Goal: Task Accomplishment & Management: Use online tool/utility

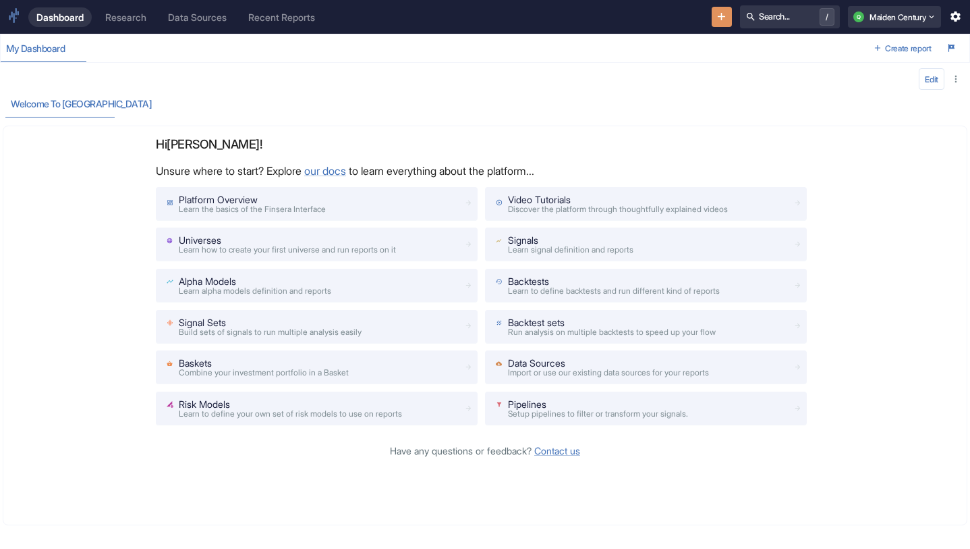
click at [715, 19] on icon "New Resource" at bounding box center [721, 16] width 13 height 13
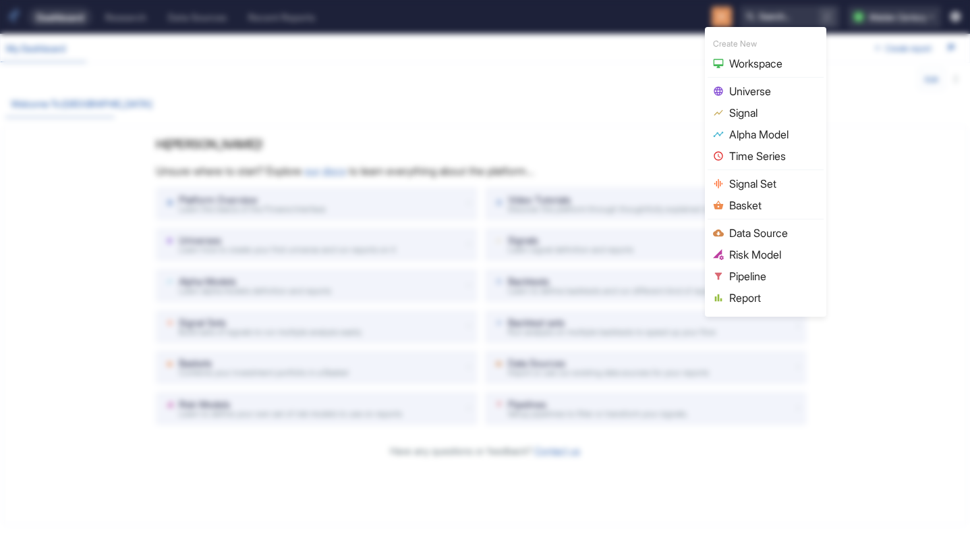
click at [752, 237] on span "Data Source" at bounding box center [773, 233] width 89 height 16
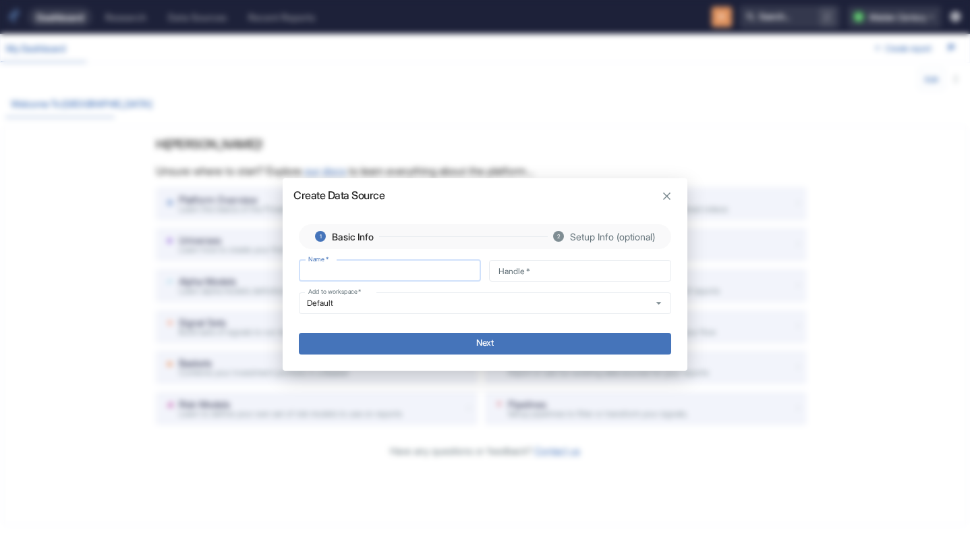
type input "D"
type input "d"
type input "DT"
type input "dt"
type input "DTS"
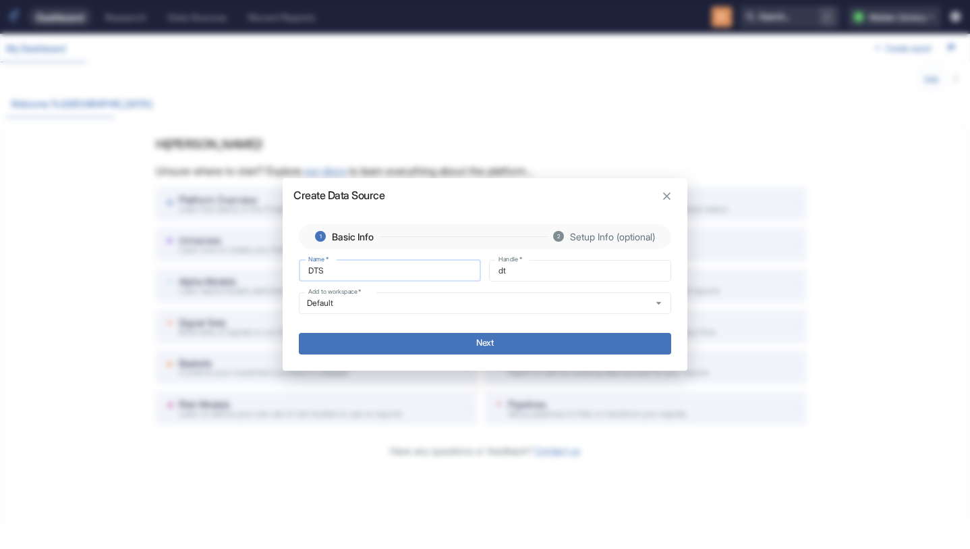
type input "dts"
type input "DTS-"
type input "dts_"
type input "DTS-B"
type input "dts_b"
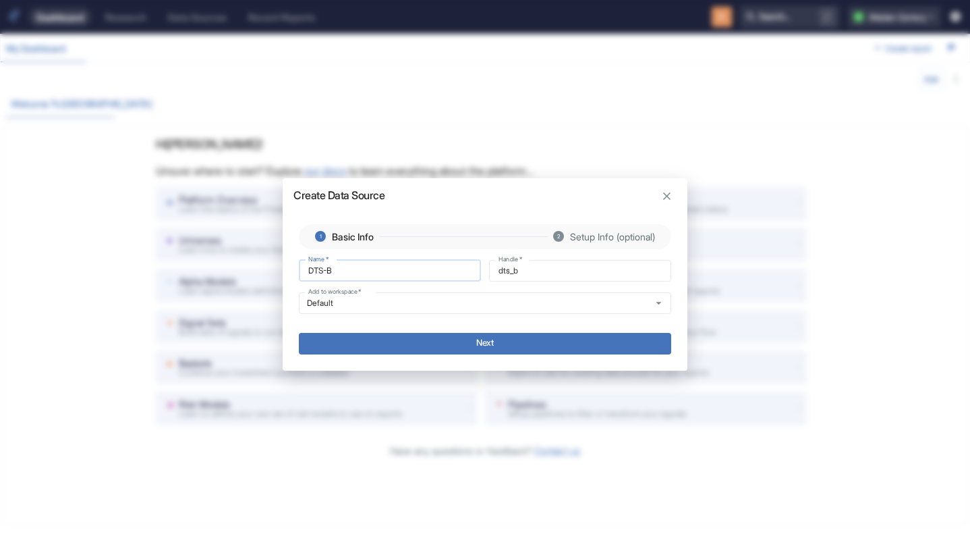
type input "DTS-"
type input "dts_"
type input "DTS"
type input "dts"
type input "DTS."
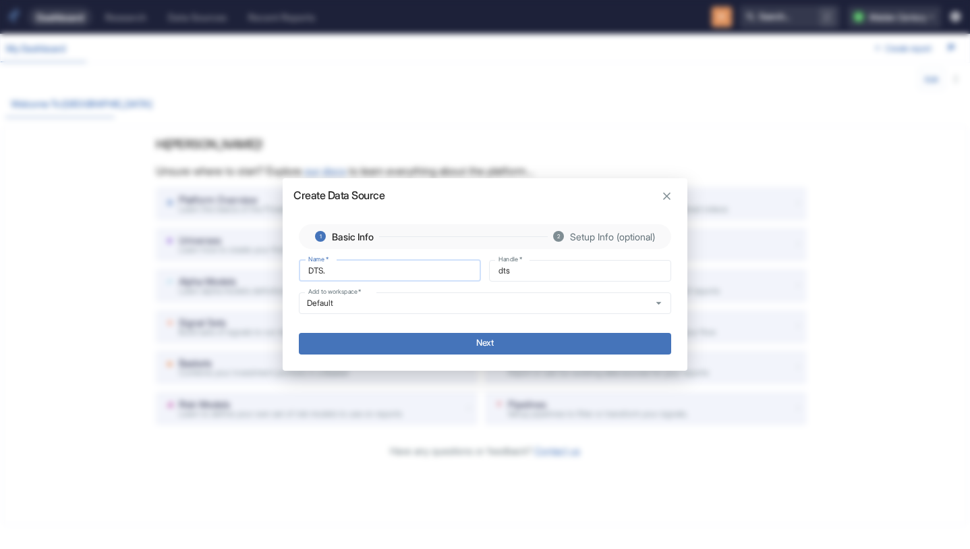
type input "dts_"
type input "DTS.B"
type input "dts_b"
type input "[DOMAIN_NAME]"
type input "dts_bh"
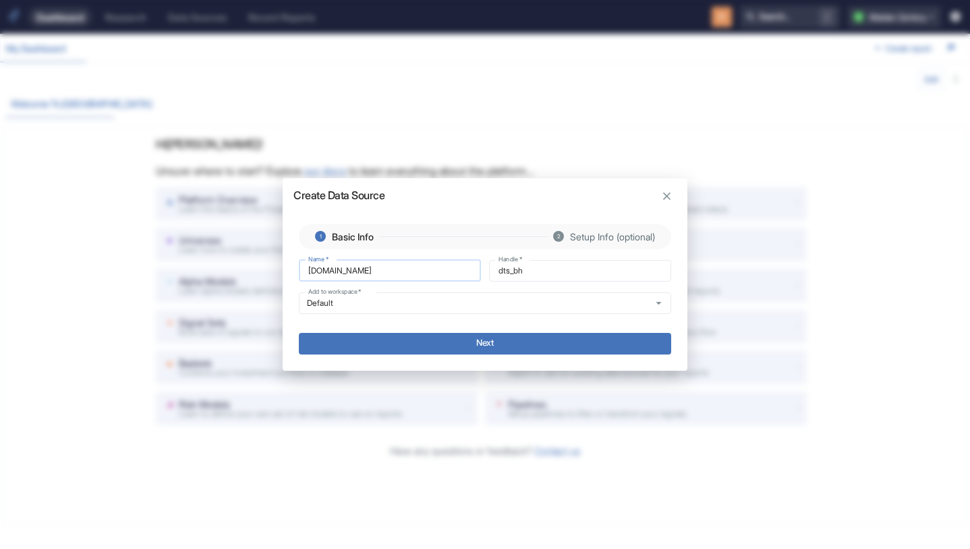
type input "DTS.BHX"
type input "dts_bhx"
type input "[DOMAIN_NAME]"
type input "dts_bh"
type input "DTS.BHI"
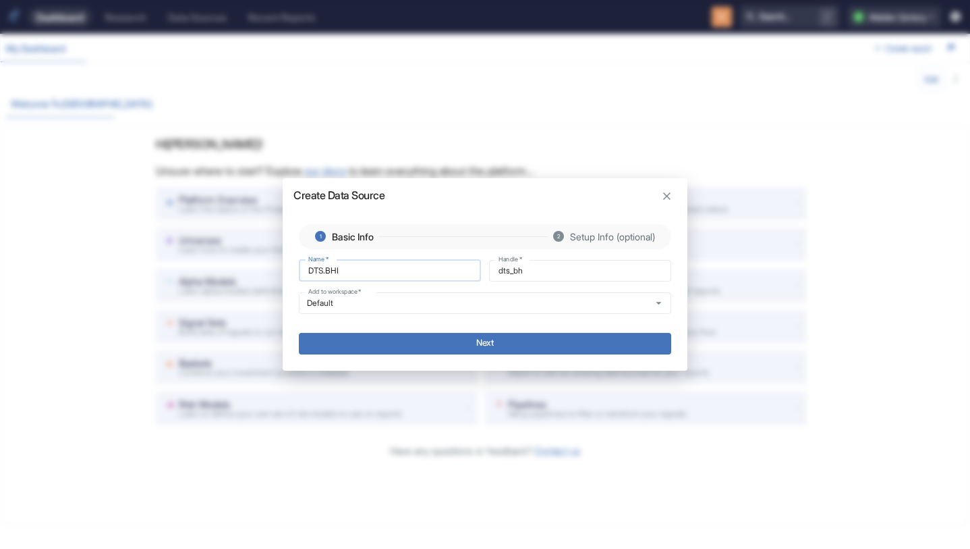
type input "dts_bhi"
type input "DTS.BHIX"
type input "dts_bhix"
type input "DTS.BHIX."
type input "dts_bhix_"
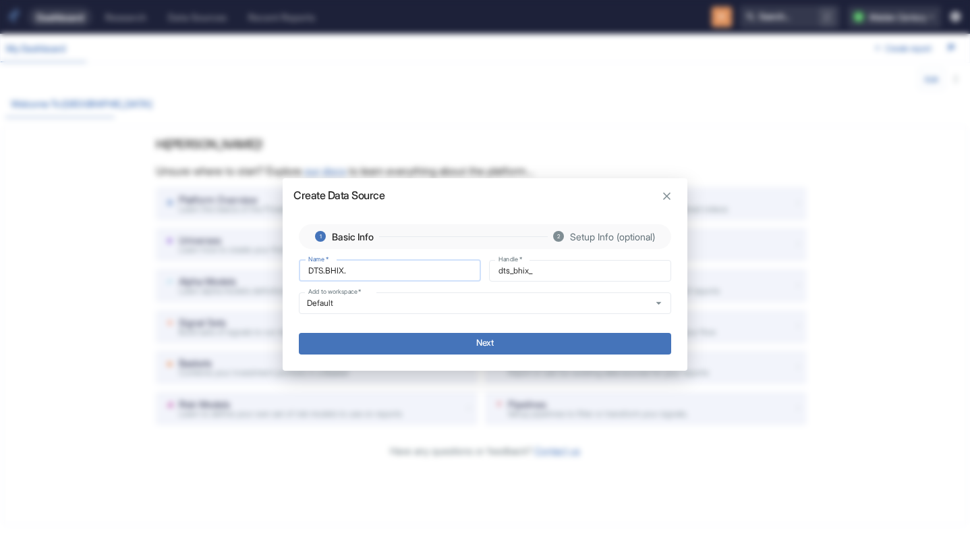
type input "DTS.BHIX.V"
type input "dts_bhix_v"
type input "DTS.BHIX.V2"
type input "dts_bhix_v2"
type input "DTS.BHIX.V2."
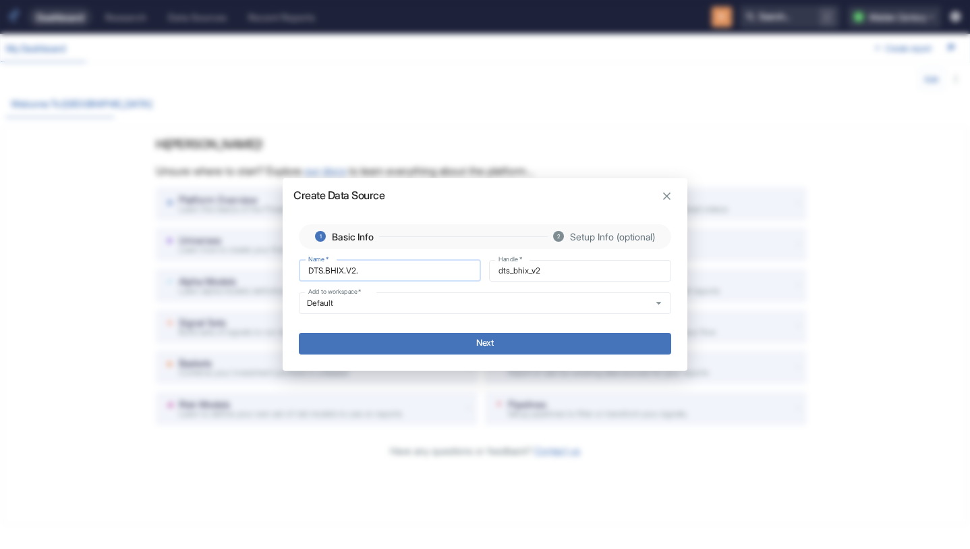
type input "dts_bhix_v2_"
type input "DTS.BHIX.V2.S"
type input "dts_bhix_v2_s"
type input "DTS.BHIX.V2.SP"
type input "dts_bhix_v2_sp"
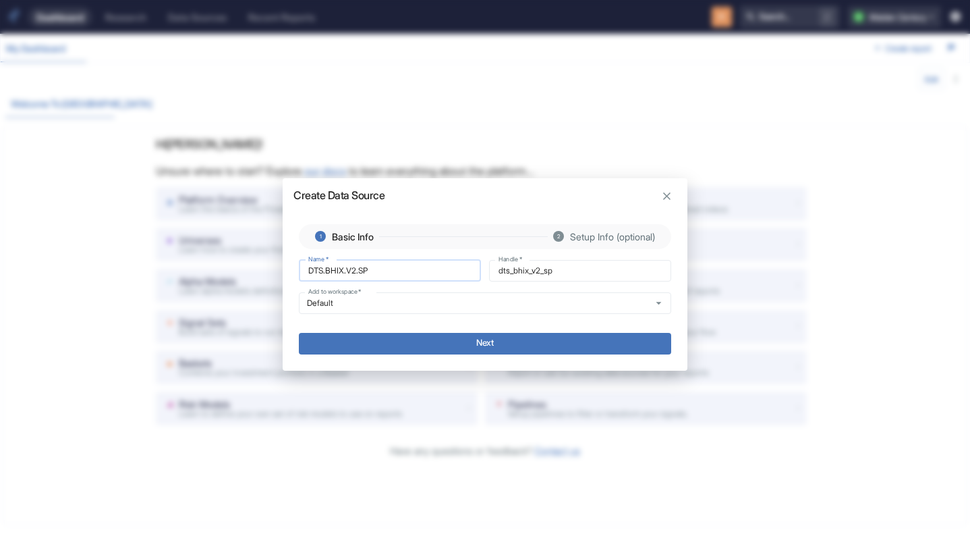
type input "DTS.BHIX.V2.SPI"
type input "dts_bhix_v2_spi"
type input "DTS.BHIX.V2.SPIT"
type input "dts_bhix_v2_spit"
type input "DTS.BHIX.V2.SPIT"
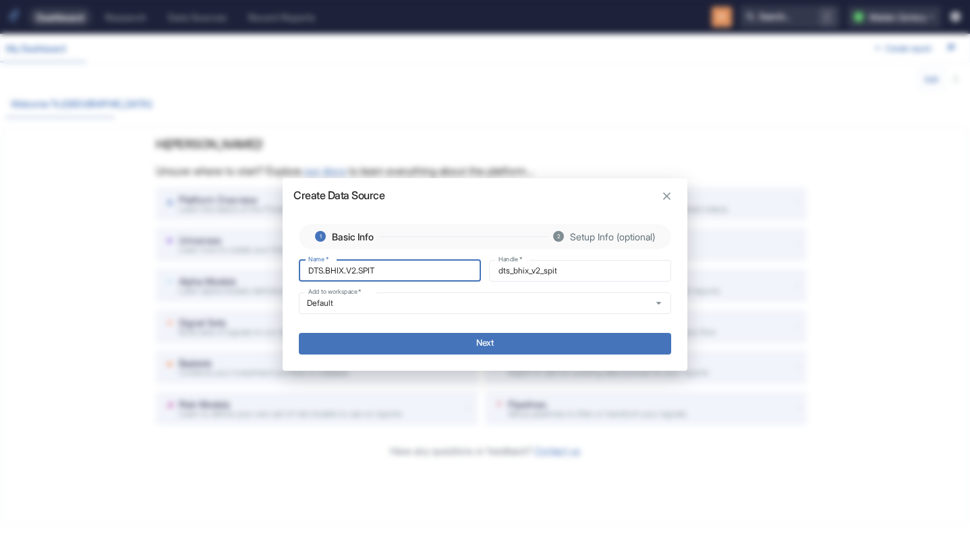
click at [476, 344] on button "Next" at bounding box center [485, 344] width 372 height 22
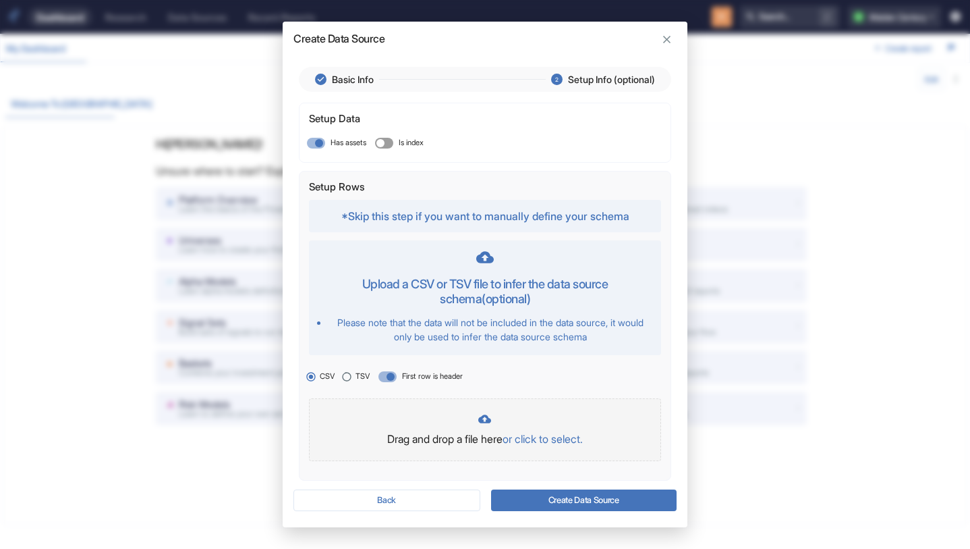
click at [537, 440] on p "or click to select." at bounding box center [543, 438] width 80 height 16
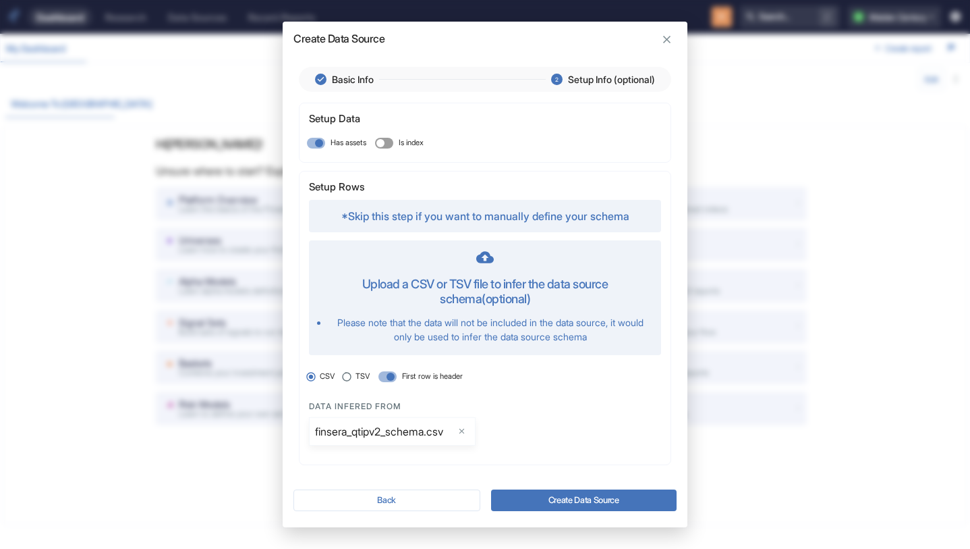
click at [604, 503] on button "Create Data Source" at bounding box center [584, 500] width 186 height 22
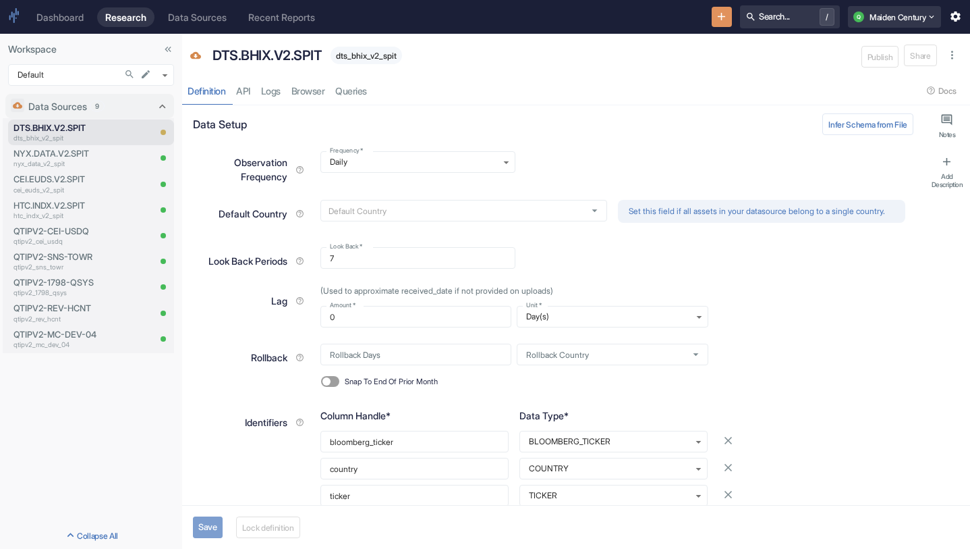
click at [206, 528] on button "Save" at bounding box center [208, 527] width 30 height 22
click at [287, 524] on button "Lock definition" at bounding box center [272, 527] width 64 height 22
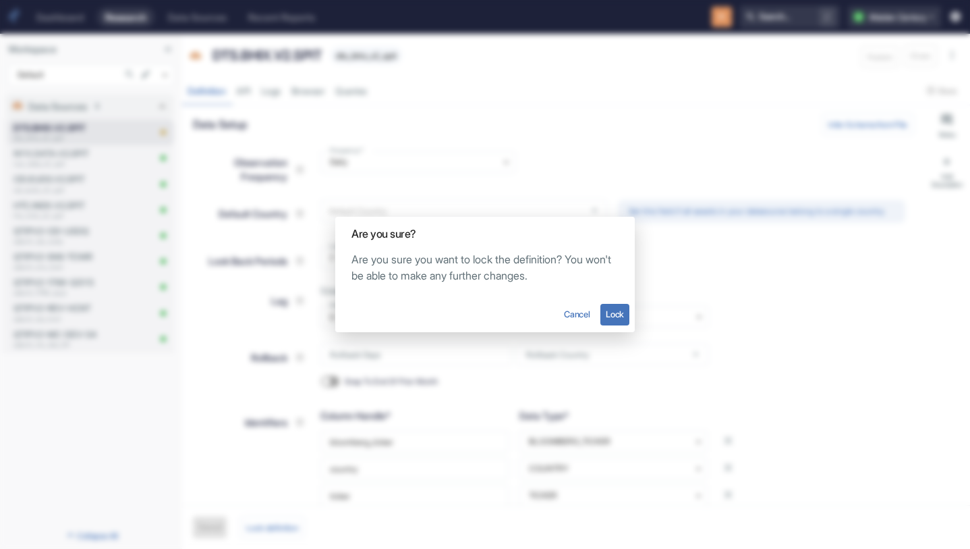
click at [608, 314] on button "Lock" at bounding box center [614, 315] width 29 height 22
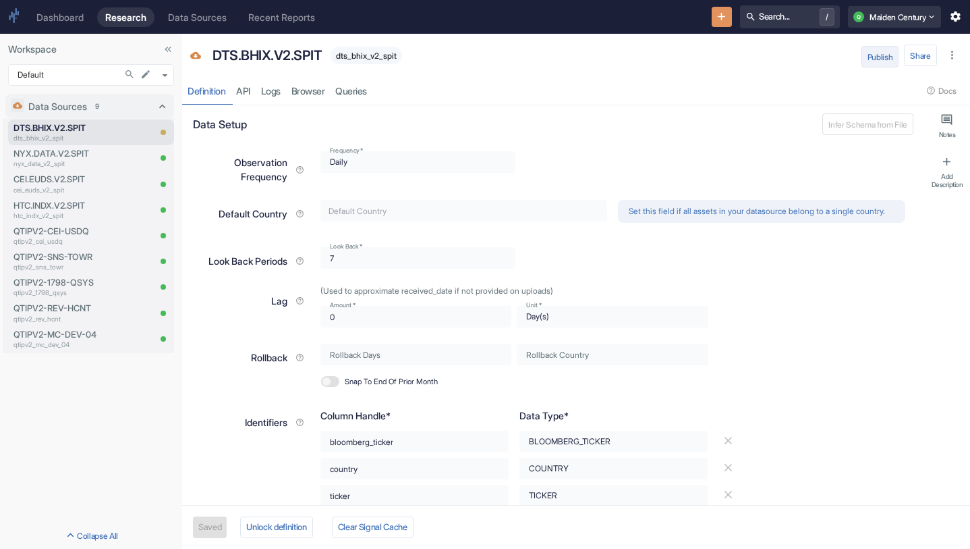
click at [870, 61] on button "Publish" at bounding box center [881, 57] width 38 height 22
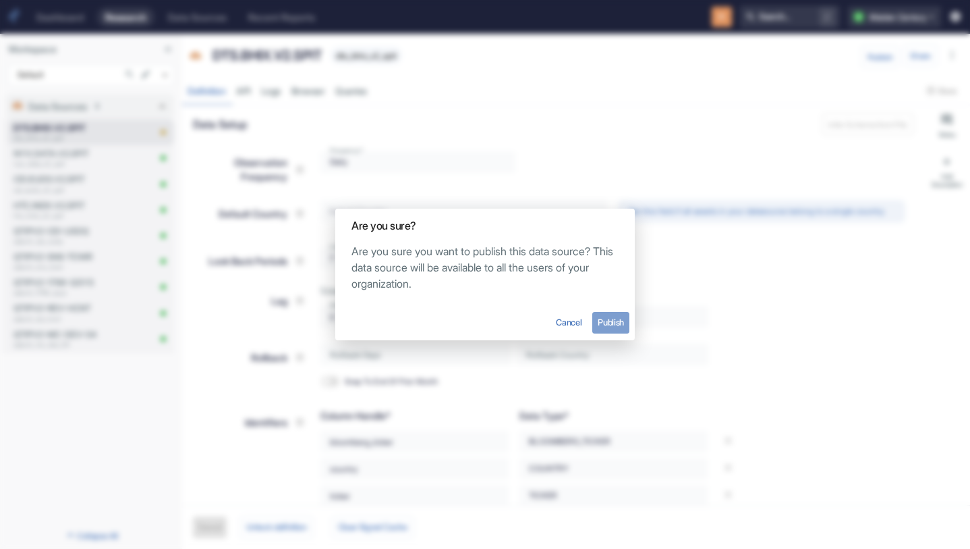
click at [618, 316] on button "Publish" at bounding box center [610, 323] width 37 height 22
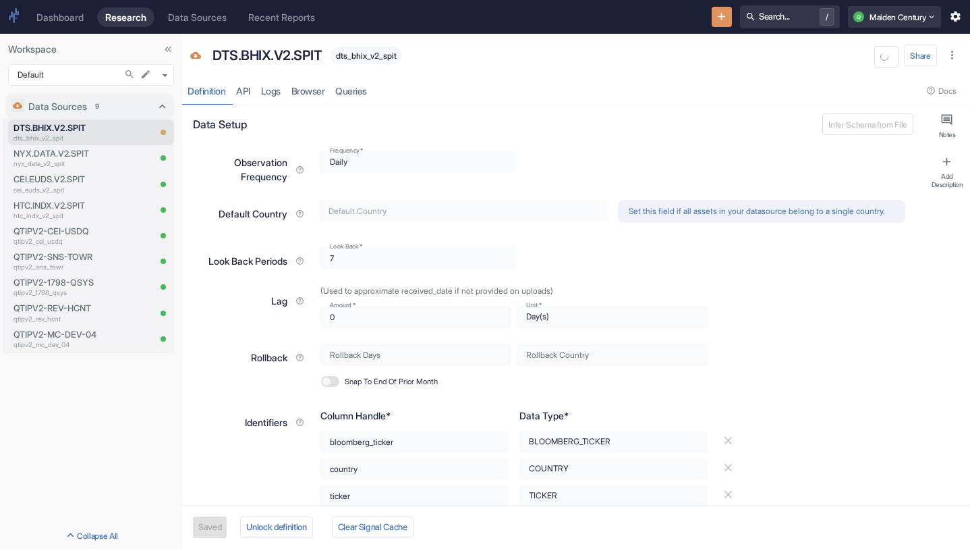
type textarea "x"
click at [392, 55] on span "dts_bhix_v2_spit" at bounding box center [367, 56] width 72 height 10
copy span "dts_bhix_v2_spit"
click at [715, 19] on icon "New Resource" at bounding box center [721, 16] width 13 height 13
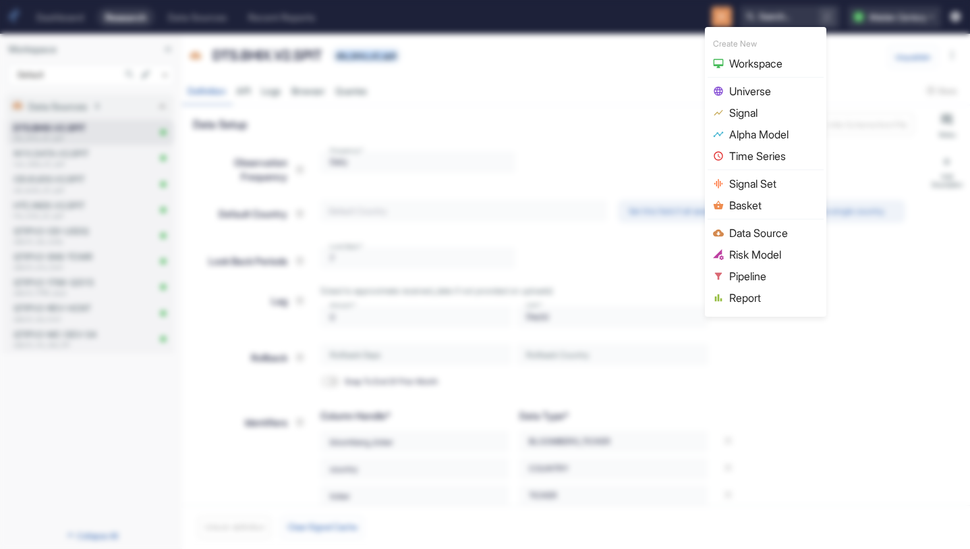
click at [773, 236] on span "Data Source" at bounding box center [773, 233] width 89 height 16
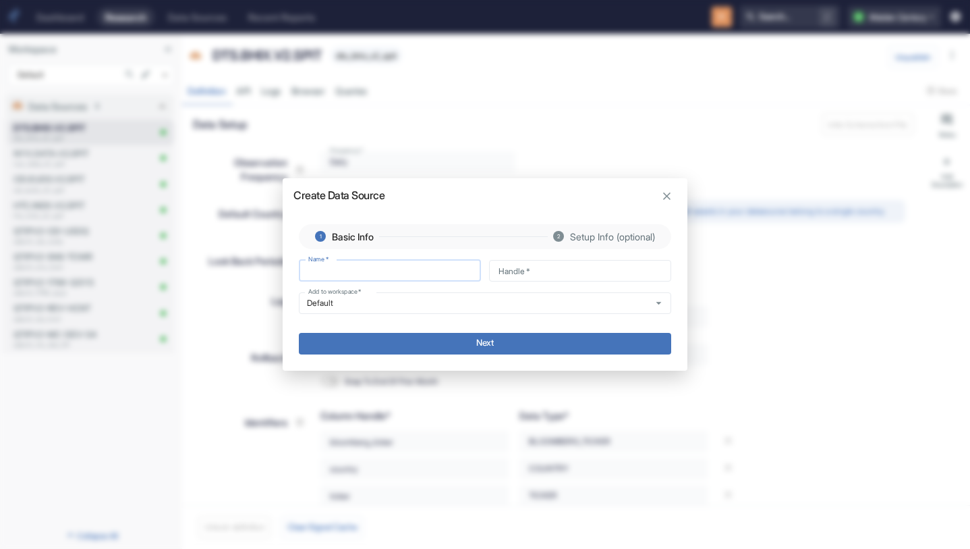
click at [393, 273] on input "Name   *" at bounding box center [390, 271] width 182 height 22
type input "a"
type input "ap"
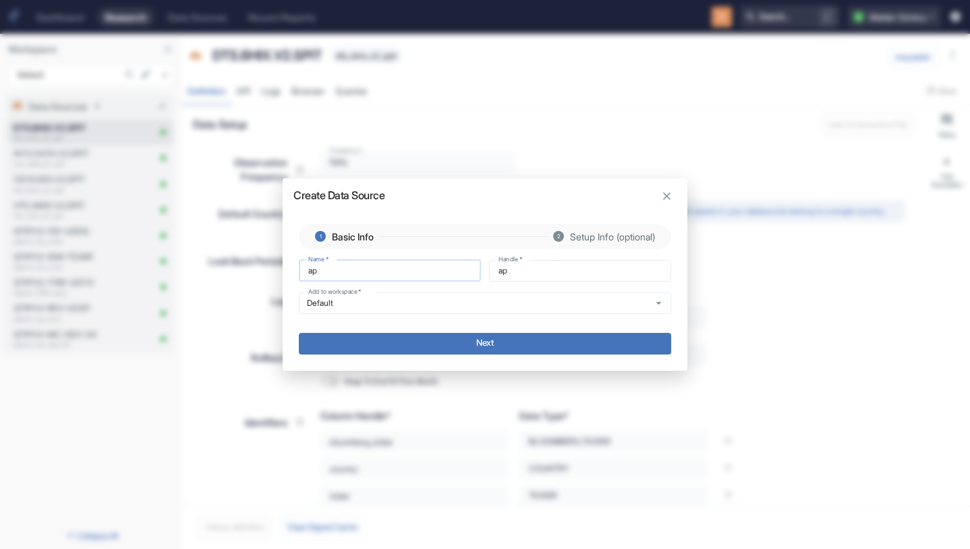
type input "apt"
type input "ap"
type input "a"
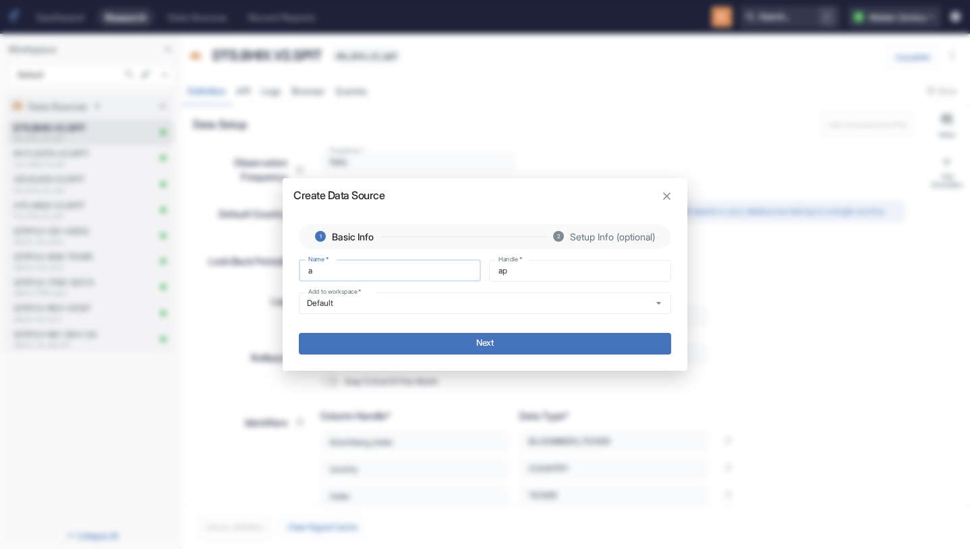
type input "a"
type input "AP"
type input "ap"
type input "APT"
type input "apt"
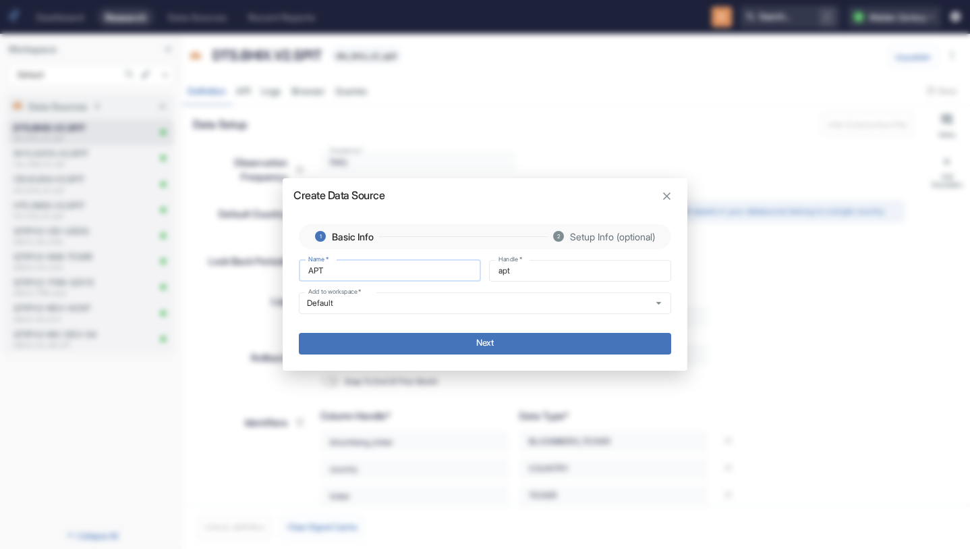
type input "APT-"
type input "apt_"
type input "APT-A"
type input "apt_a"
type input "APT-AP"
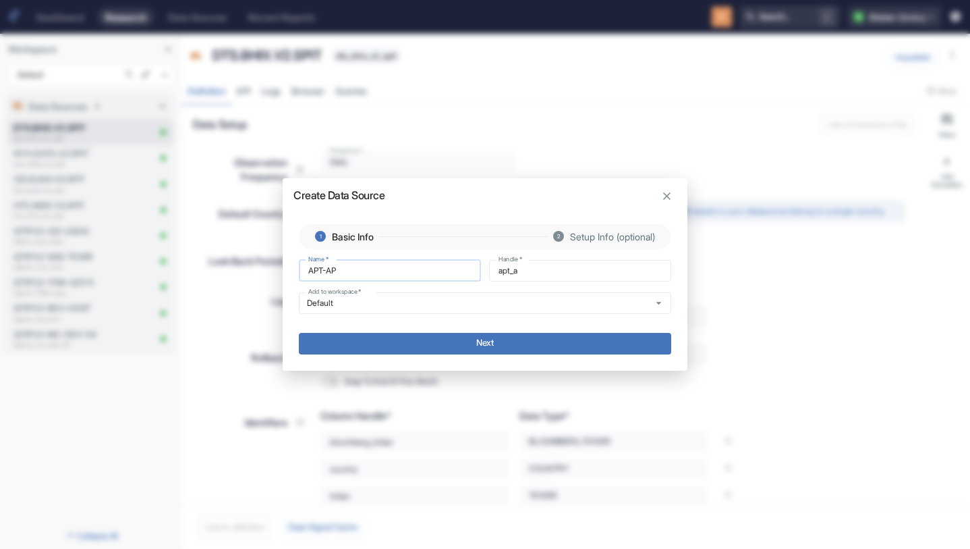
type input "apt_ap"
type input "APT-A"
type input "apt_a"
type input "APT-"
type input "apt_"
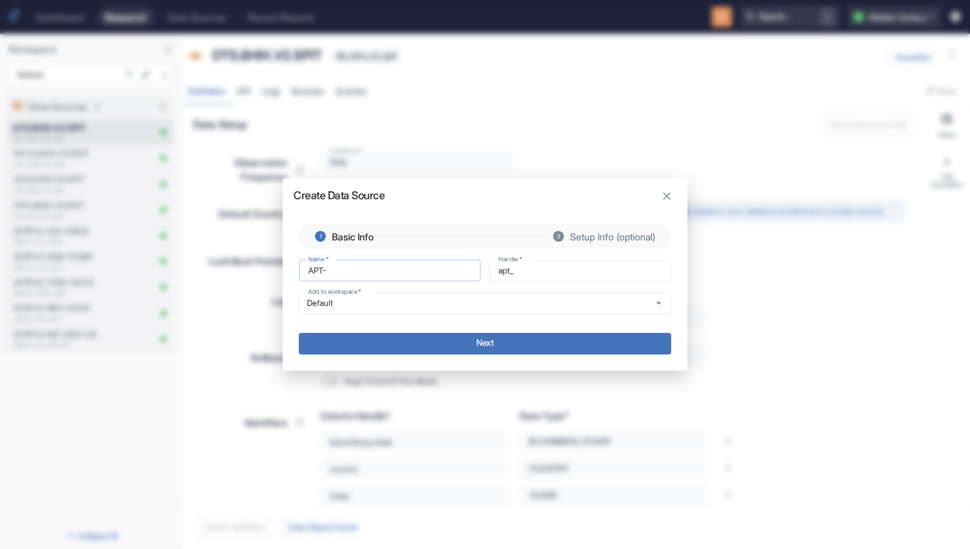
type input "APT"
type input "apt"
type input "APT."
type input "apt_"
type input "APT.A"
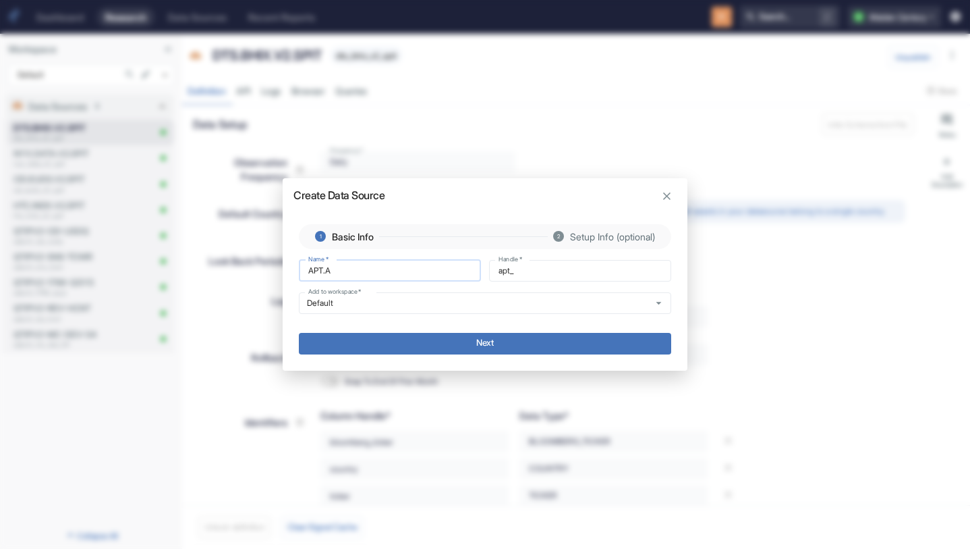
type input "apt_a"
type input "APT.AP"
type input "apt_ap"
type input "[DOMAIN_NAME]"
type input "apt_app"
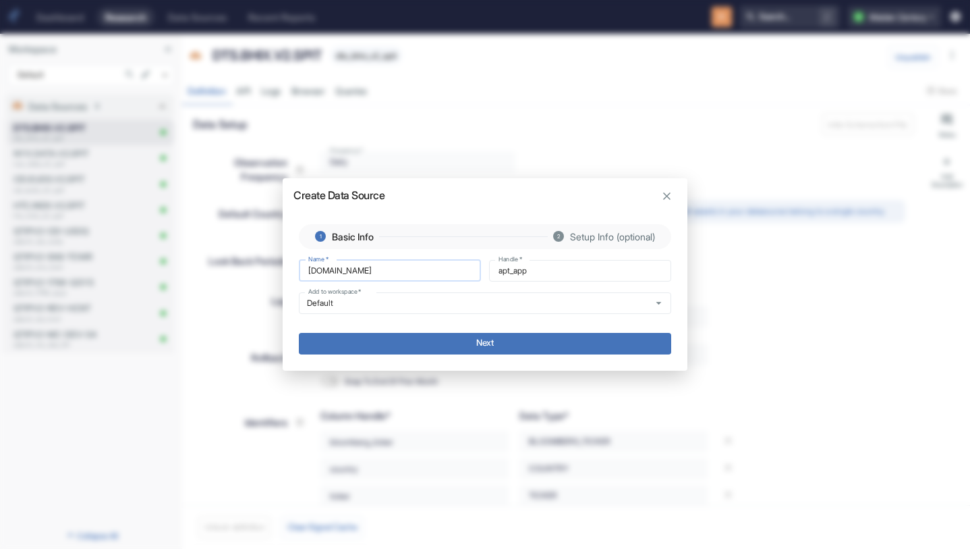
type input "APT.APPS"
type input "apt_apps"
type input "APT.APPS."
type input "apt_apps_"
type input "APT.APPS.V"
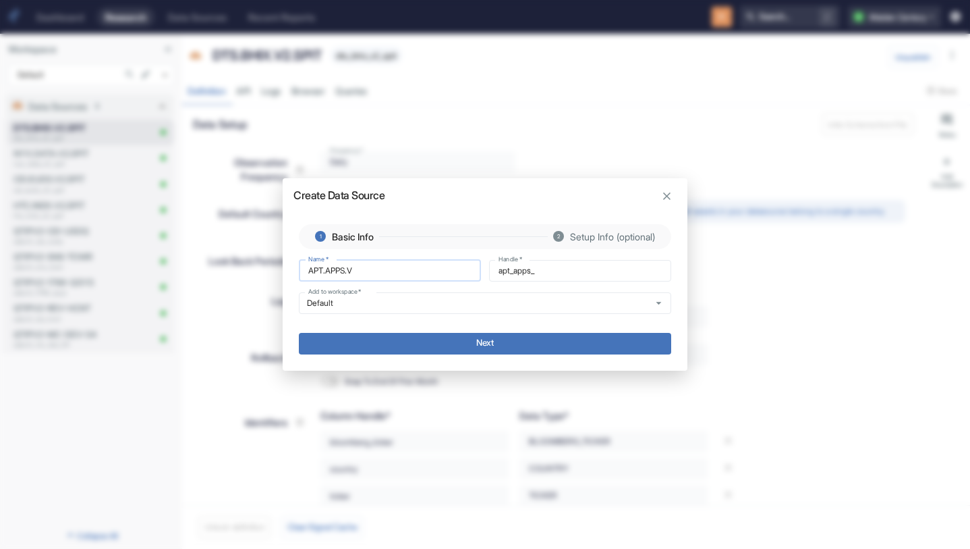
type input "apt_apps_v"
type input "APT.APPS.V2"
type input "apt_apps_v2"
type input "APT.APPS.V2."
type input "apt_apps_v2_"
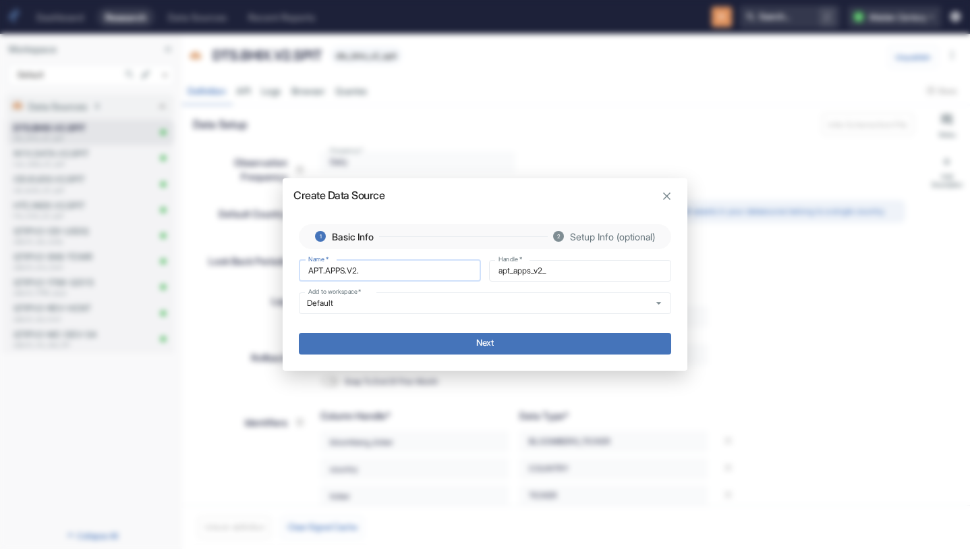
type input "APT.APPS.V2.S"
type input "apt_apps_v2_s"
type input "APT.APPS.V2.SP"
type input "apt_apps_v2_sp"
type input "APT.APPS.V2.SPI"
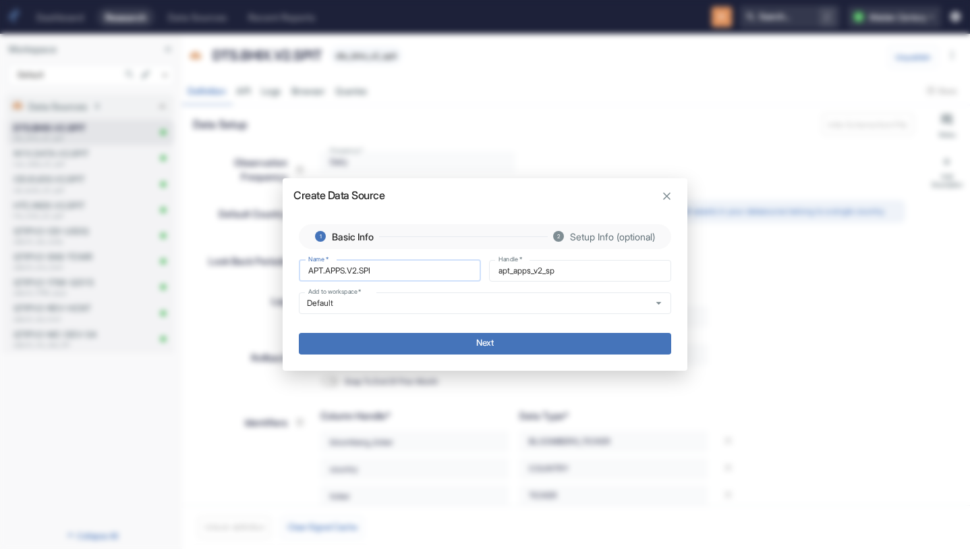
type input "apt_apps_v2_spi"
type input "APT.APPS.V2.SPIT"
type input "apt_apps_v2_spit"
type input "APT.APPS.V2.SPIT"
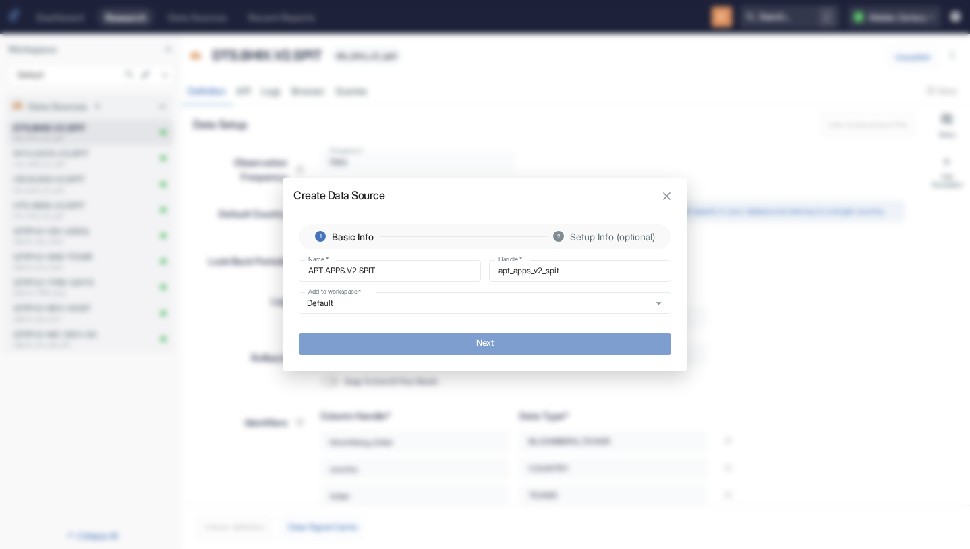
click at [480, 342] on button "Next" at bounding box center [485, 344] width 372 height 22
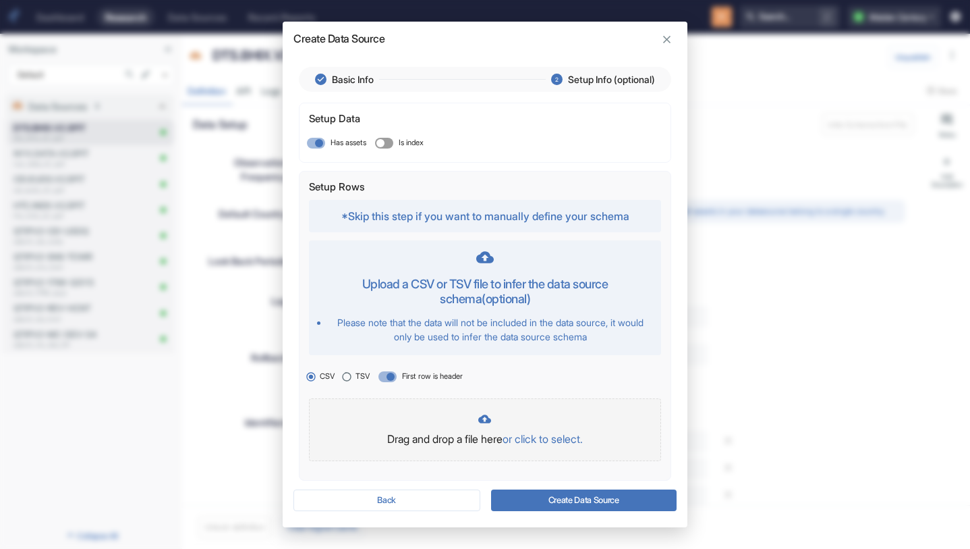
click at [556, 439] on p "or click to select." at bounding box center [543, 438] width 80 height 16
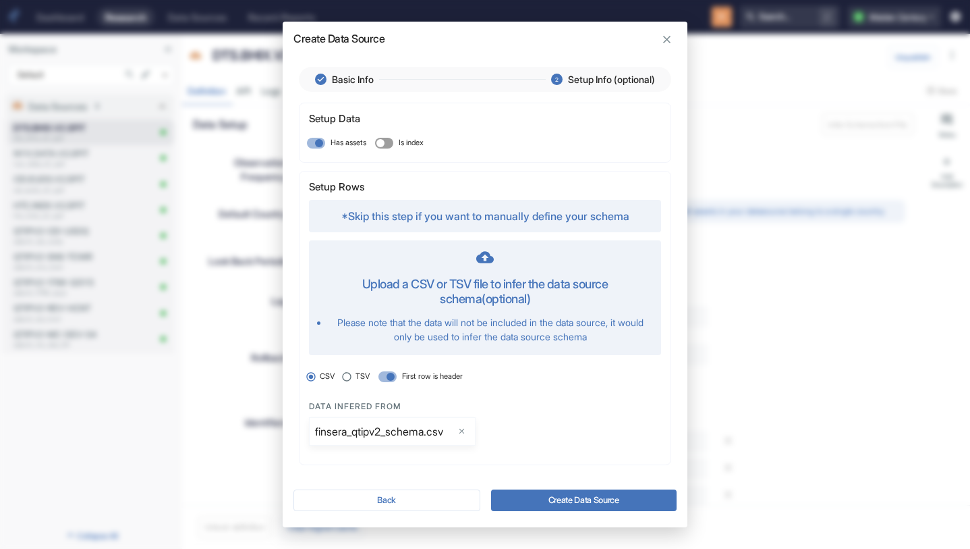
click at [576, 500] on button "Create Data Source" at bounding box center [584, 500] width 186 height 22
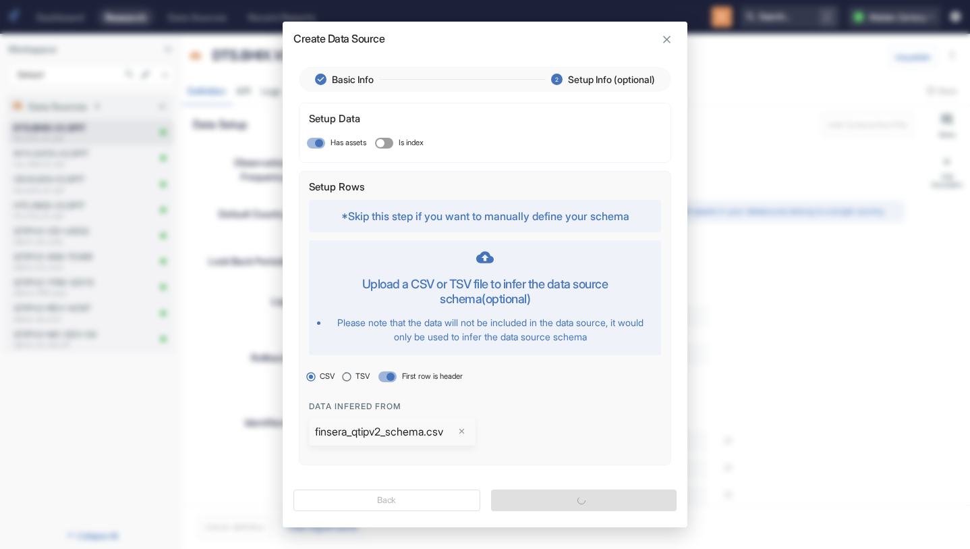
type textarea "x"
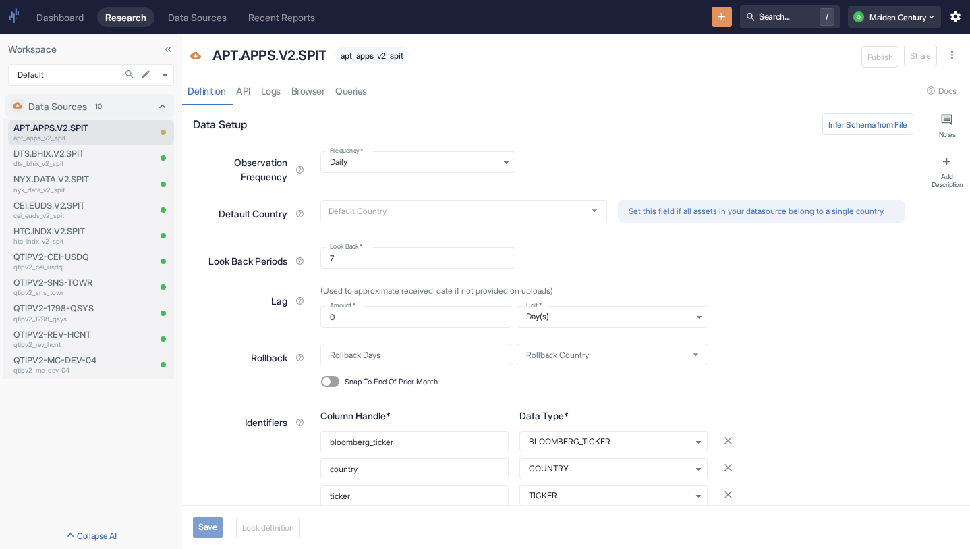
click at [208, 521] on button "Save" at bounding box center [208, 527] width 30 height 22
click at [387, 59] on span "apt_apps_v2_spit" at bounding box center [372, 56] width 74 height 10
copy span "apt_apps_v2_spit"
click at [283, 519] on button "Lock definition" at bounding box center [272, 527] width 64 height 22
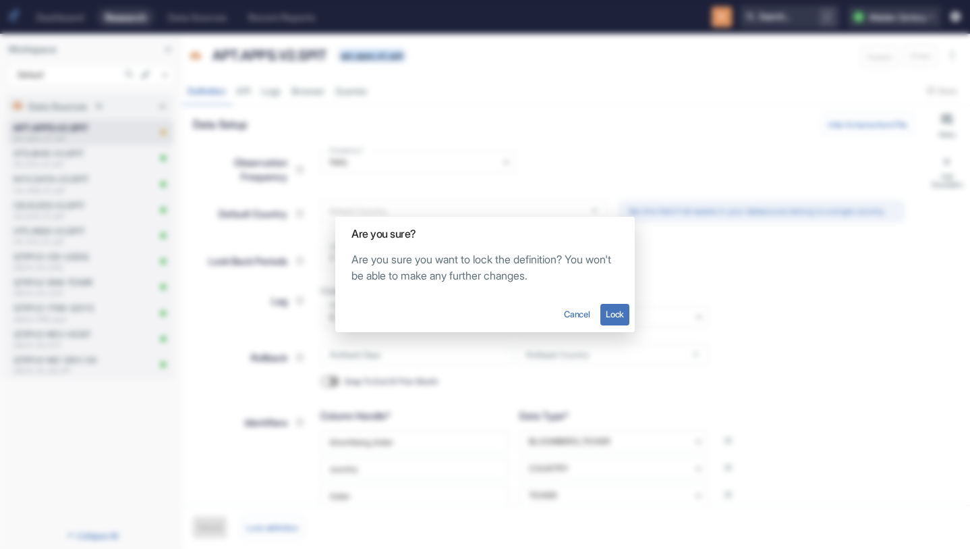
click at [616, 311] on button "Lock" at bounding box center [614, 315] width 29 height 22
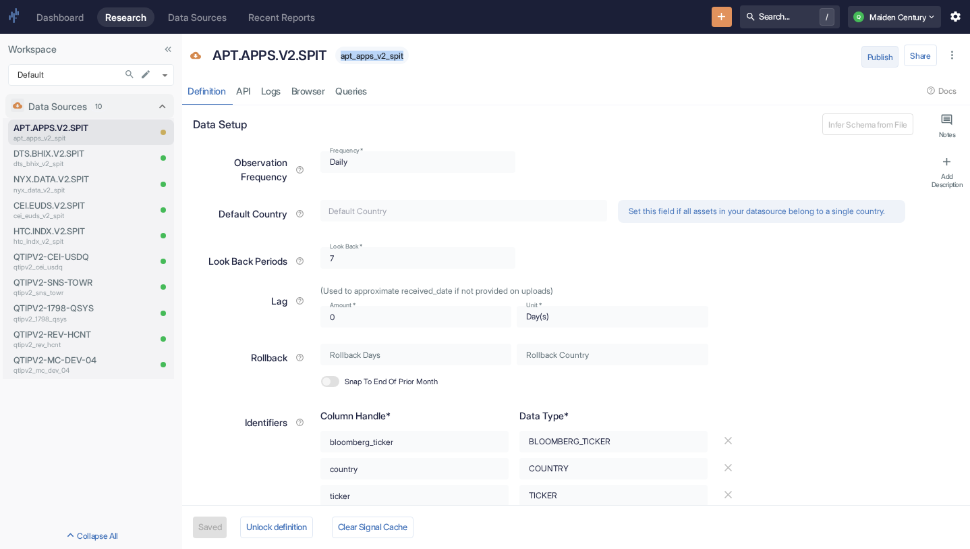
click at [883, 57] on button "Publish" at bounding box center [881, 57] width 38 height 22
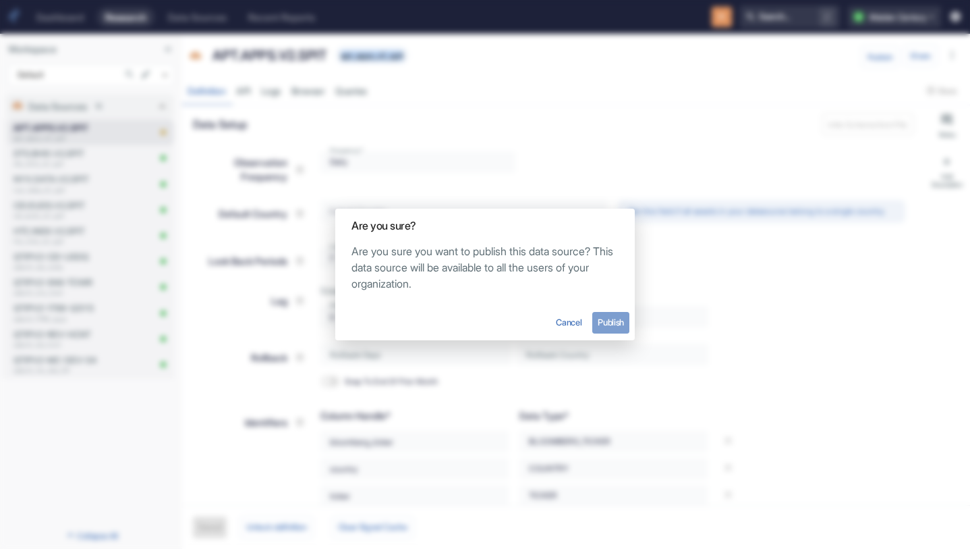
click at [622, 318] on button "Publish" at bounding box center [610, 323] width 37 height 22
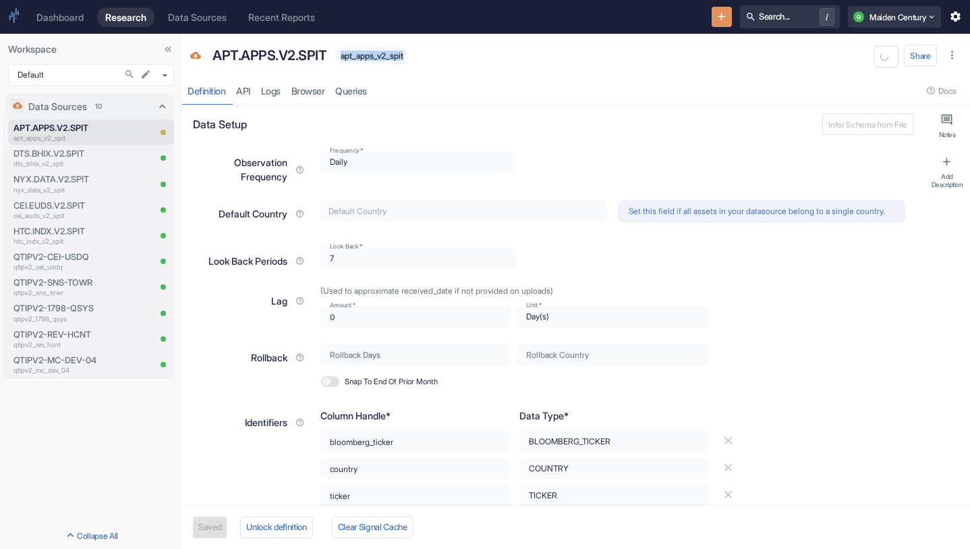
type textarea "x"
